Goal: Information Seeking & Learning: Learn about a topic

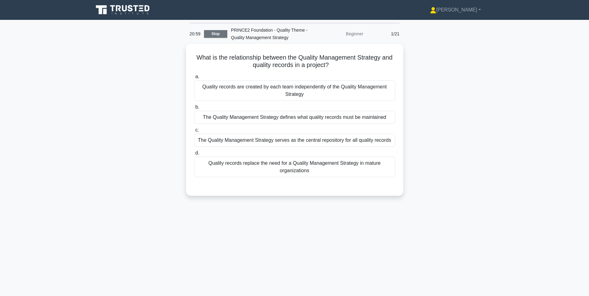
click at [208, 34] on link "Stop" at bounding box center [215, 34] width 23 height 8
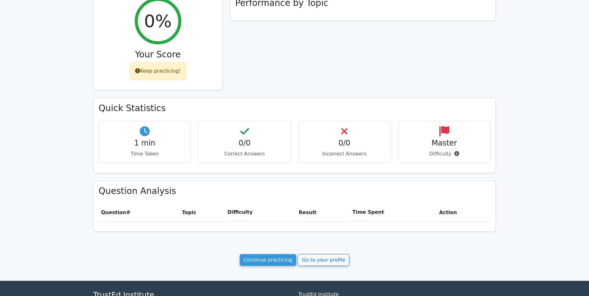
scroll to position [156, 0]
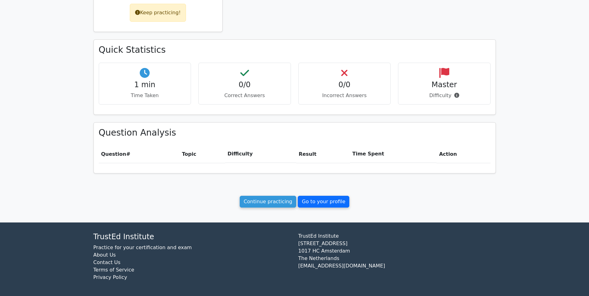
click at [305, 202] on link "Go to your profile" at bounding box center [324, 202] width 52 height 12
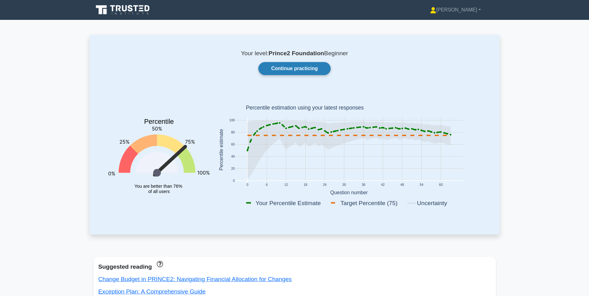
click at [280, 70] on link "Continue practicing" at bounding box center [294, 68] width 72 height 13
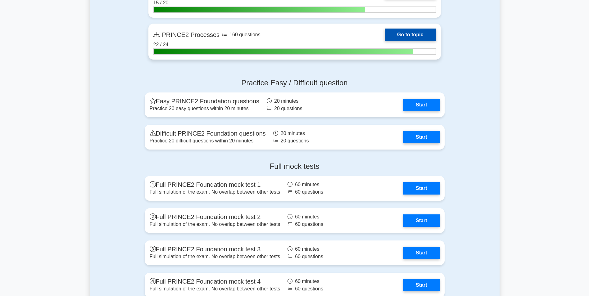
scroll to position [714, 0]
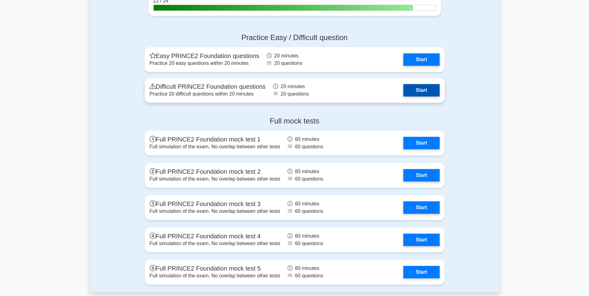
click at [426, 89] on link "Start" at bounding box center [421, 90] width 36 height 12
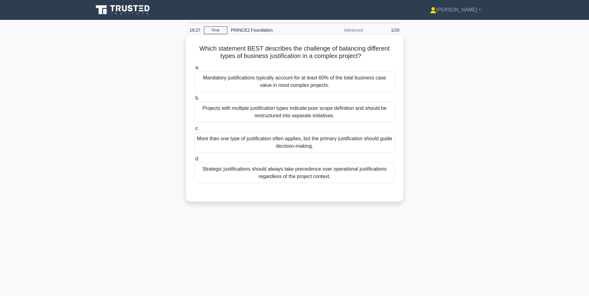
click at [287, 143] on div "More than one type of justification often applies, but the primary justificatio…" at bounding box center [294, 142] width 201 height 20
click at [194, 131] on input "c. More than one type of justification often applies, but the primary justifica…" at bounding box center [194, 129] width 0 height 4
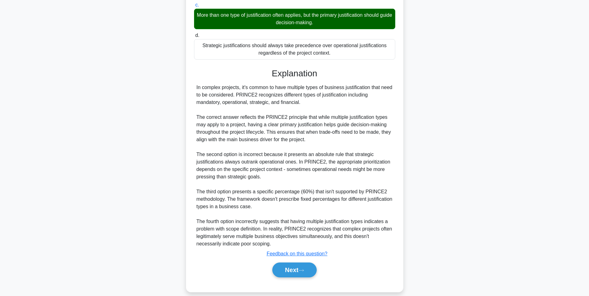
scroll to position [124, 0]
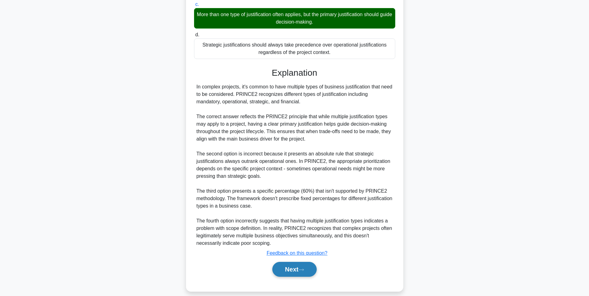
click at [299, 268] on button "Next" at bounding box center [294, 269] width 44 height 15
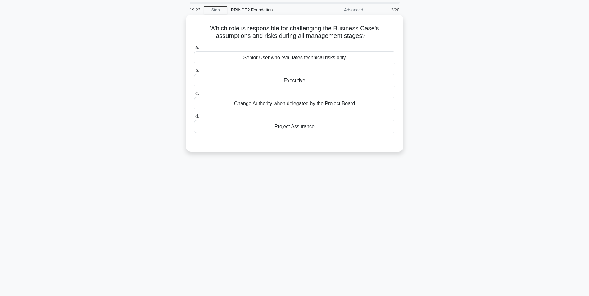
scroll to position [0, 0]
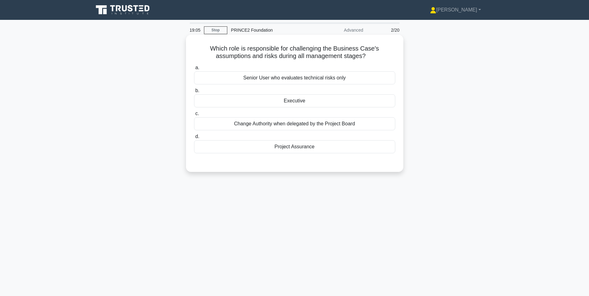
click at [262, 101] on div "Executive" at bounding box center [294, 100] width 201 height 13
click at [194, 93] on input "b. Executive" at bounding box center [194, 91] width 0 height 4
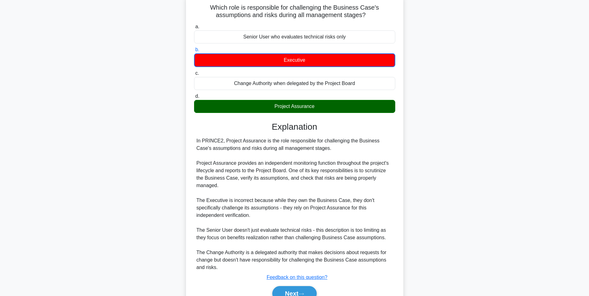
scroll to position [73, 0]
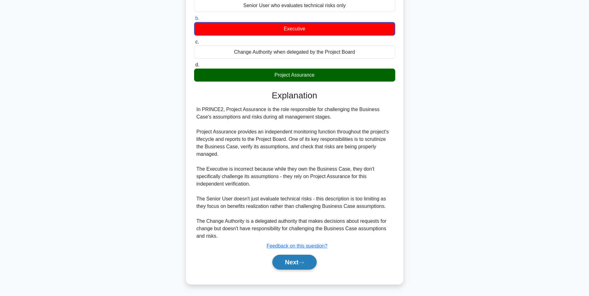
click at [291, 263] on button "Next" at bounding box center [294, 262] width 44 height 15
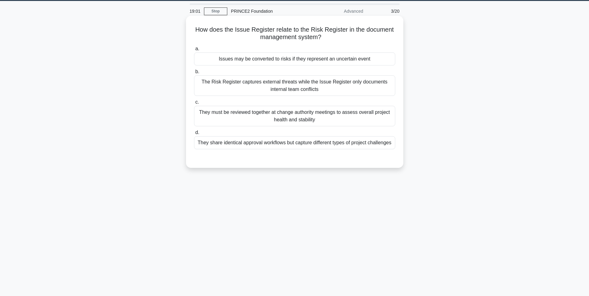
scroll to position [8, 0]
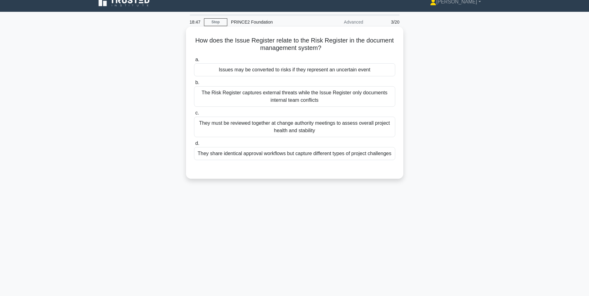
click at [240, 158] on div "They share identical approval workflows but capture different types of project …" at bounding box center [294, 153] width 201 height 13
click at [194, 146] on input "d. They share identical approval workflows but capture different types of proje…" at bounding box center [194, 144] width 0 height 4
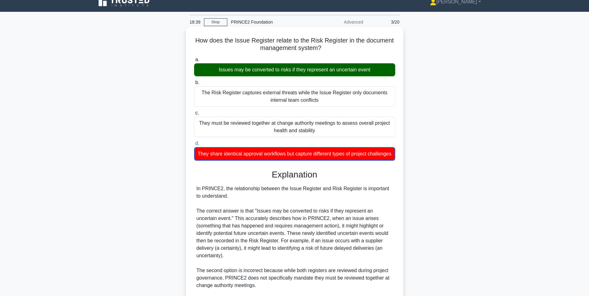
scroll to position [125, 0]
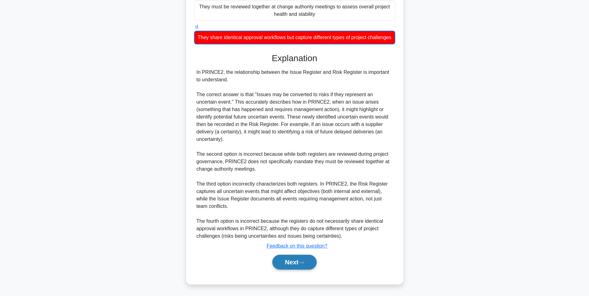
click at [301, 267] on button "Next" at bounding box center [294, 262] width 44 height 15
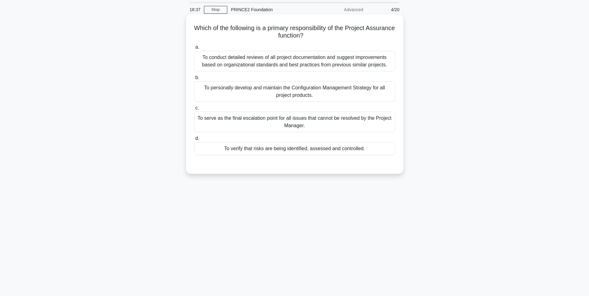
scroll to position [0, 0]
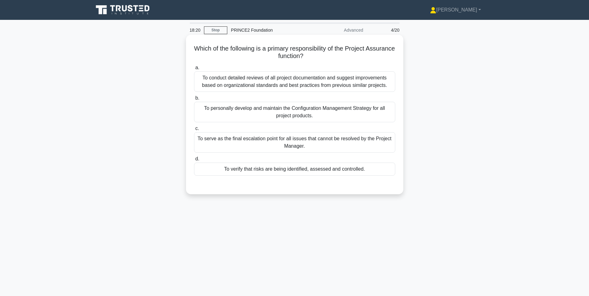
click at [255, 78] on div "To conduct detailed reviews of all project documentation and suggest improvemen…" at bounding box center [294, 81] width 201 height 20
click at [194, 70] on input "a. To conduct detailed reviews of all project documentation and suggest improve…" at bounding box center [194, 68] width 0 height 4
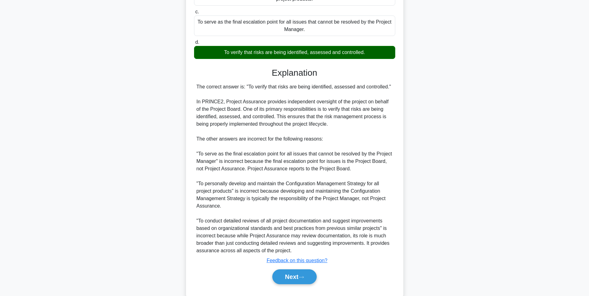
scroll to position [132, 0]
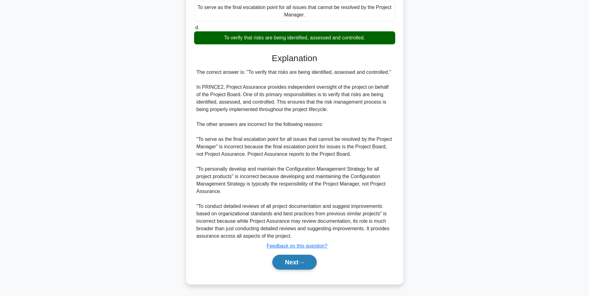
click at [301, 261] on button "Next" at bounding box center [294, 262] width 44 height 15
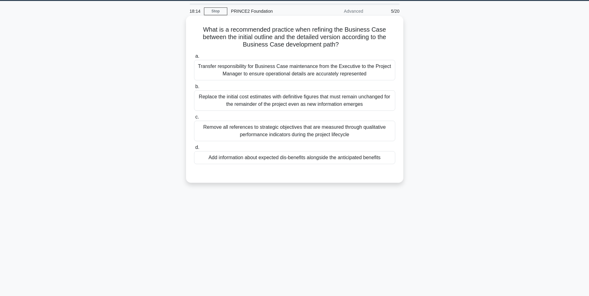
scroll to position [0, 0]
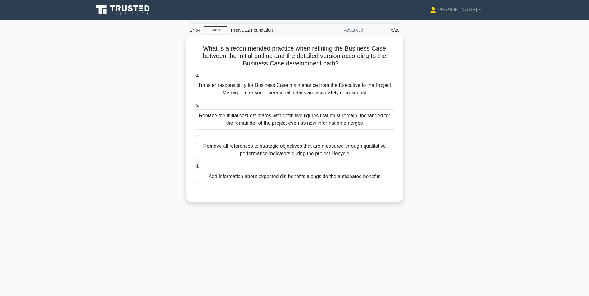
click at [319, 88] on div "Transfer responsibility for Business Case maintenance from the Executive to the…" at bounding box center [294, 89] width 201 height 20
click at [194, 77] on input "a. Transfer responsibility for Business Case maintenance from the Executive to …" at bounding box center [194, 75] width 0 height 4
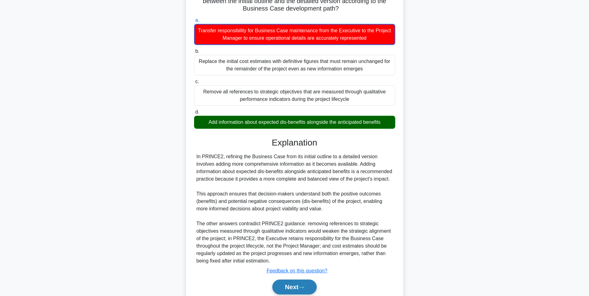
scroll to position [88, 0]
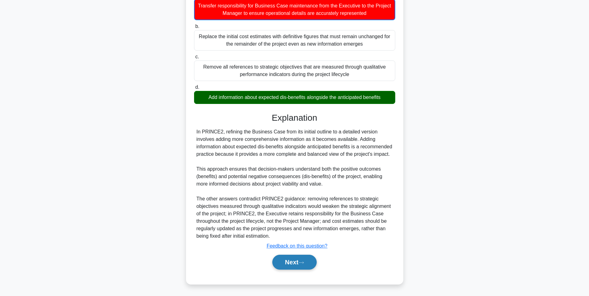
click at [296, 266] on button "Next" at bounding box center [294, 262] width 44 height 15
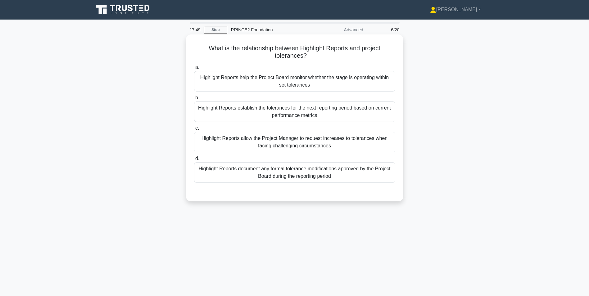
scroll to position [0, 0]
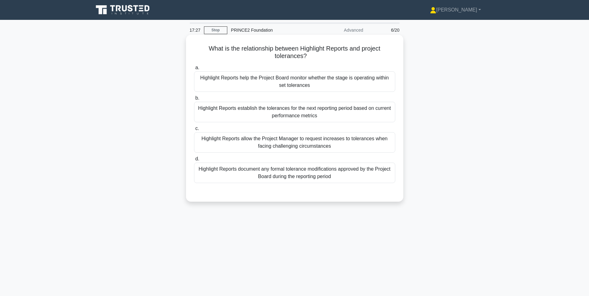
click at [259, 84] on div "Highlight Reports help the Project Board monitor whether the stage is operating…" at bounding box center [294, 81] width 201 height 20
click at [194, 70] on input "a. Highlight Reports help the Project Board monitor whether the stage is operat…" at bounding box center [194, 68] width 0 height 4
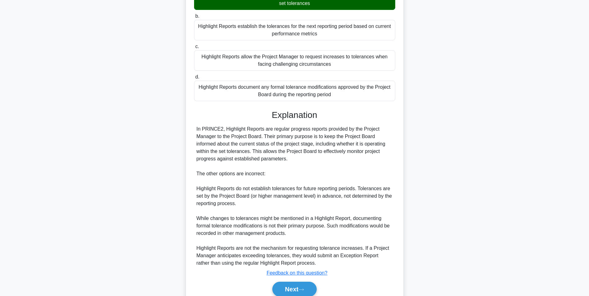
scroll to position [109, 0]
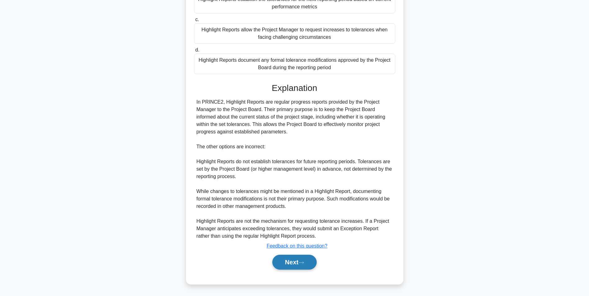
click at [286, 265] on button "Next" at bounding box center [294, 262] width 44 height 15
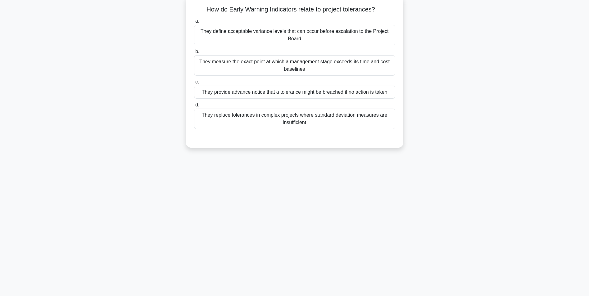
scroll to position [0, 0]
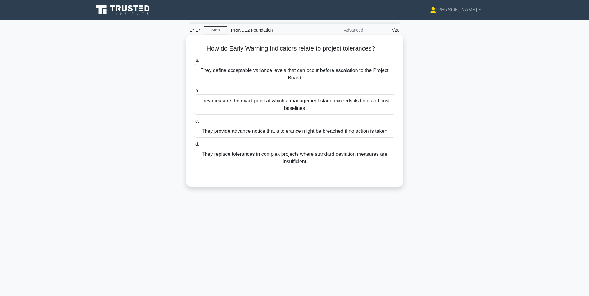
click at [255, 134] on div "They provide advance notice that a tolerance might be breached if no action is …" at bounding box center [294, 131] width 201 height 13
click at [194, 123] on input "c. They provide advance notice that a tolerance might be breached if no action …" at bounding box center [194, 121] width 0 height 4
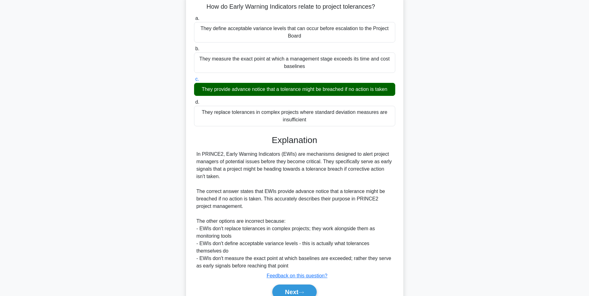
scroll to position [72, 0]
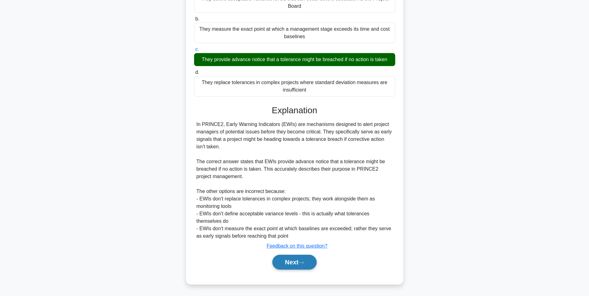
click at [292, 261] on button "Next" at bounding box center [294, 262] width 44 height 15
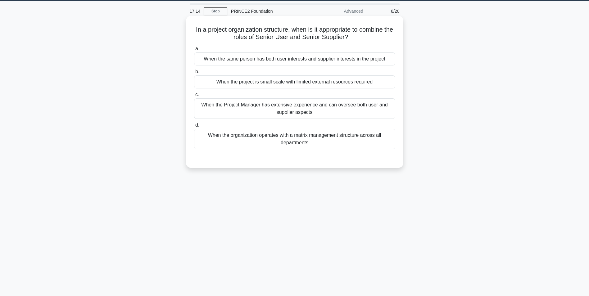
scroll to position [8, 0]
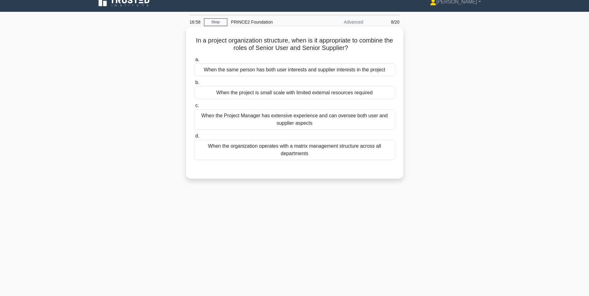
click at [279, 95] on div "When the project is small scale with limited external resources required" at bounding box center [294, 92] width 201 height 13
click at [194, 85] on input "b. When the project is small scale with limited external resources required" at bounding box center [194, 83] width 0 height 4
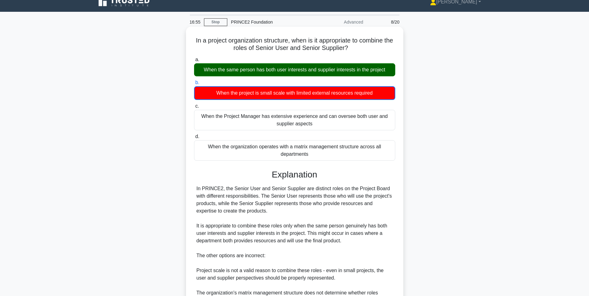
scroll to position [102, 0]
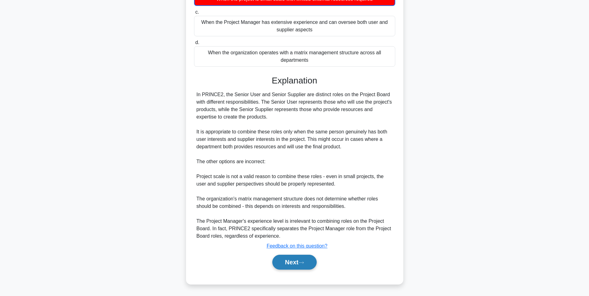
click at [295, 263] on button "Next" at bounding box center [294, 262] width 44 height 15
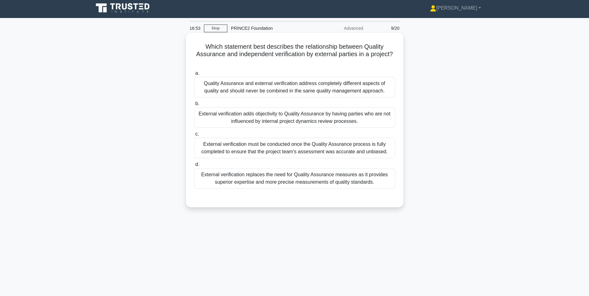
scroll to position [0, 0]
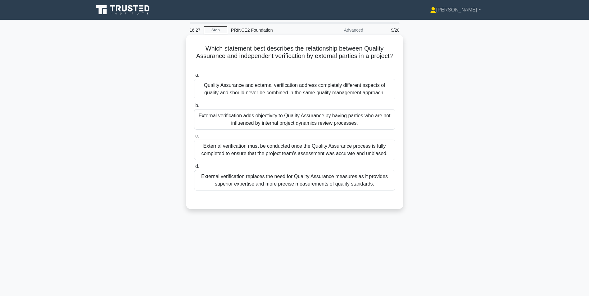
click at [285, 91] on div "Quality Assurance and external verification address completely different aspect…" at bounding box center [294, 89] width 201 height 20
click at [194, 77] on input "a. Quality Assurance and external verification address completely different asp…" at bounding box center [194, 75] width 0 height 4
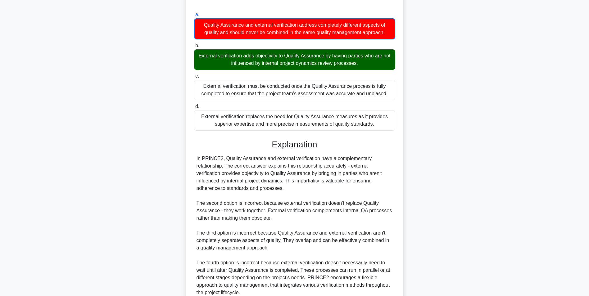
scroll to position [117, 0]
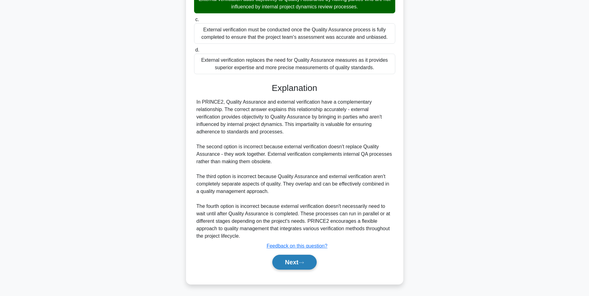
click at [299, 261] on button "Next" at bounding box center [294, 262] width 44 height 15
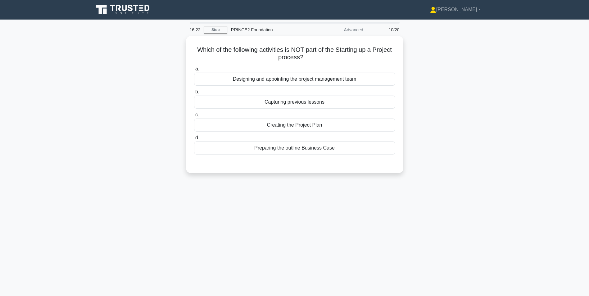
scroll to position [0, 0]
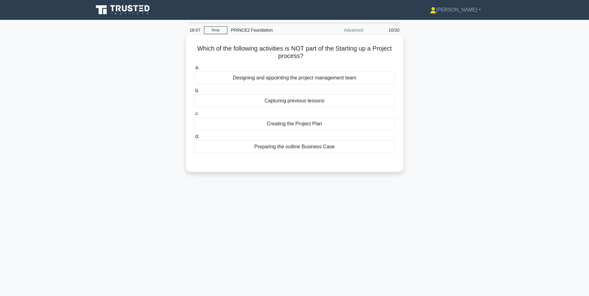
click at [297, 103] on div "Capturing previous lessons" at bounding box center [294, 100] width 201 height 13
click at [194, 93] on input "b. Capturing previous lessons" at bounding box center [194, 91] width 0 height 4
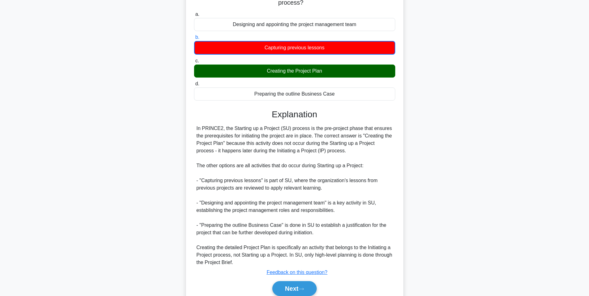
scroll to position [80, 0]
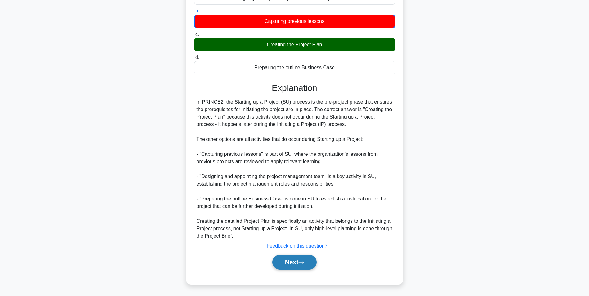
click at [290, 260] on button "Next" at bounding box center [294, 262] width 44 height 15
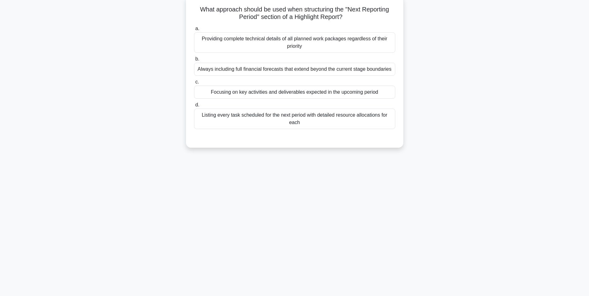
scroll to position [0, 0]
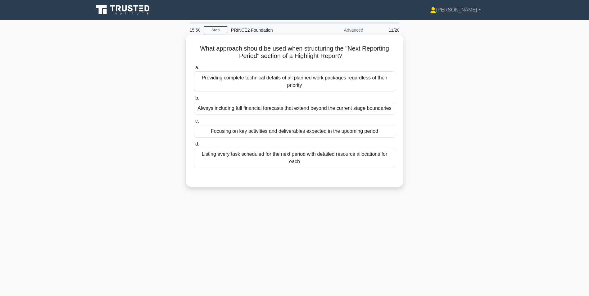
click at [261, 133] on div "Focusing on key activities and deliverables expected in the upcoming period" at bounding box center [294, 131] width 201 height 13
click at [194, 123] on input "c. Focusing on key activities and deliverables expected in the upcoming period" at bounding box center [194, 121] width 0 height 4
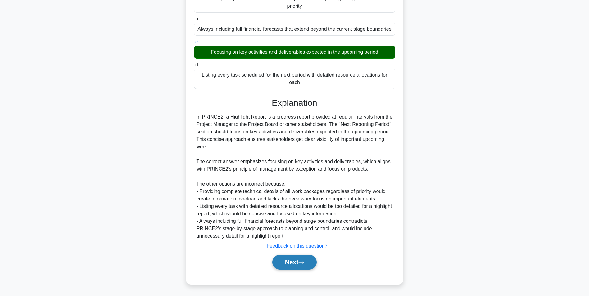
click at [296, 263] on button "Next" at bounding box center [294, 262] width 44 height 15
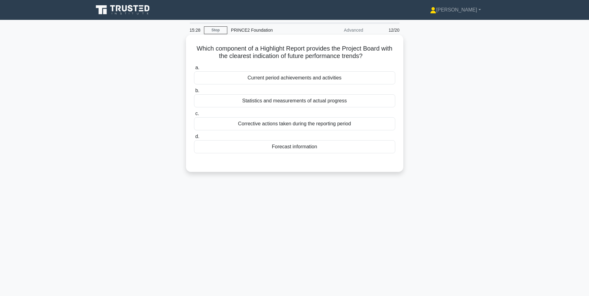
click at [302, 147] on div "Forecast information" at bounding box center [294, 146] width 201 height 13
click at [194, 139] on input "d. Forecast information" at bounding box center [194, 137] width 0 height 4
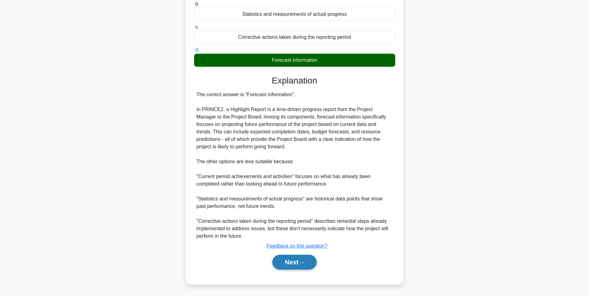
click at [286, 263] on button "Next" at bounding box center [294, 262] width 44 height 15
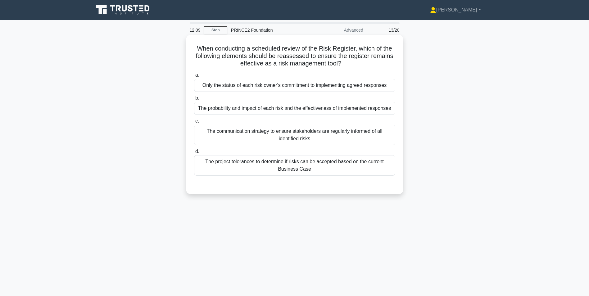
click at [238, 111] on div "The probability and impact of each risk and the effectiveness of implemented re…" at bounding box center [294, 108] width 201 height 13
click at [194, 100] on input "b. The probability and impact of each risk and the effectiveness of implemented…" at bounding box center [194, 98] width 0 height 4
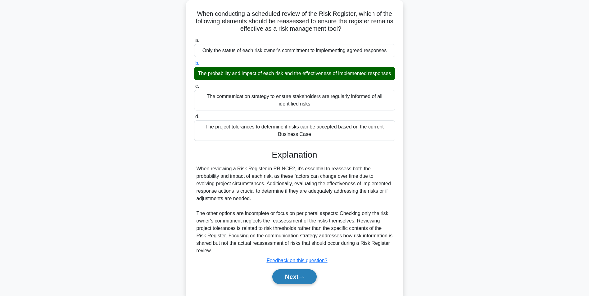
scroll to position [57, 0]
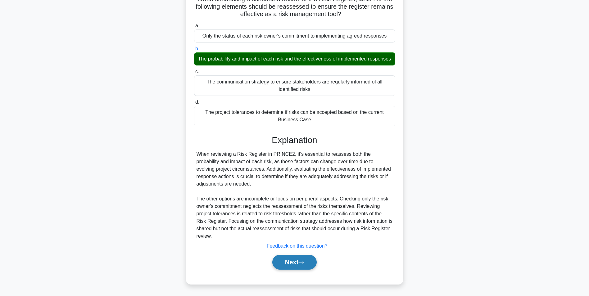
click at [305, 266] on button "Next" at bounding box center [294, 262] width 44 height 15
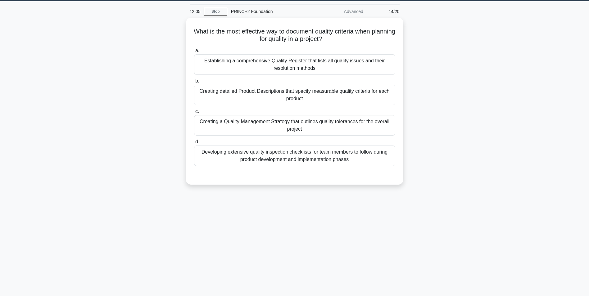
scroll to position [0, 0]
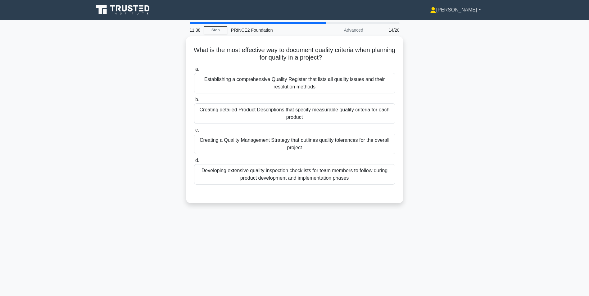
click at [472, 8] on link "[PERSON_NAME]" at bounding box center [455, 10] width 81 height 12
click at [452, 25] on link "Profile" at bounding box center [439, 25] width 49 height 10
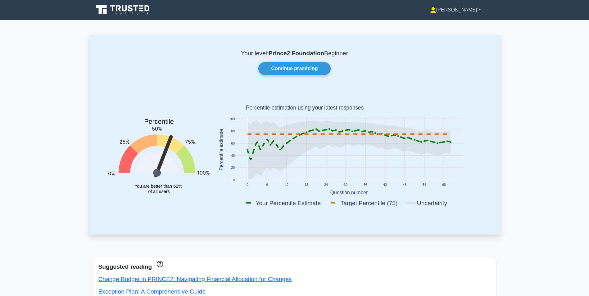
click at [473, 12] on link "[PERSON_NAME]" at bounding box center [455, 10] width 81 height 12
click at [446, 38] on link "Settings" at bounding box center [439, 34] width 49 height 10
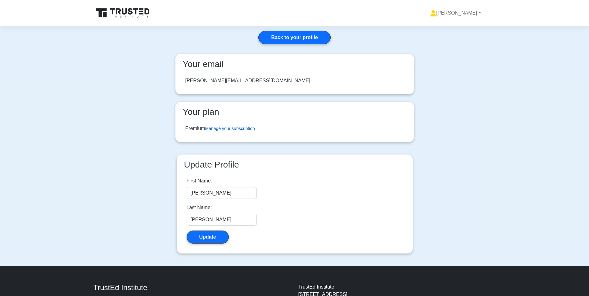
click at [239, 127] on link "Manage your subscription" at bounding box center [230, 128] width 50 height 5
click at [226, 128] on link "Manage your subscription" at bounding box center [230, 128] width 50 height 5
click at [235, 129] on link "Manage your subscription" at bounding box center [230, 128] width 50 height 5
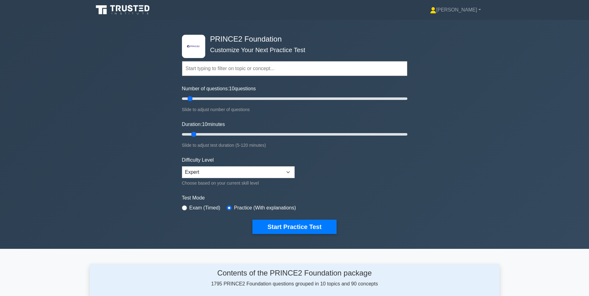
click at [235, 65] on input "text" at bounding box center [294, 68] width 225 height 15
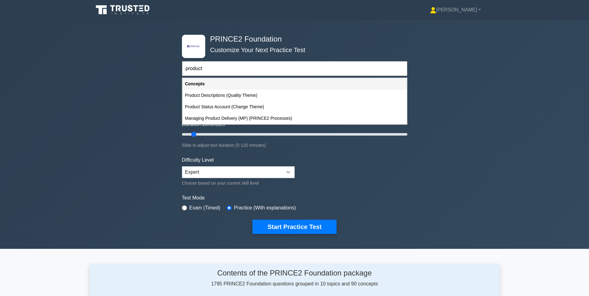
type input "product r"
